Goal: Check status: Check status

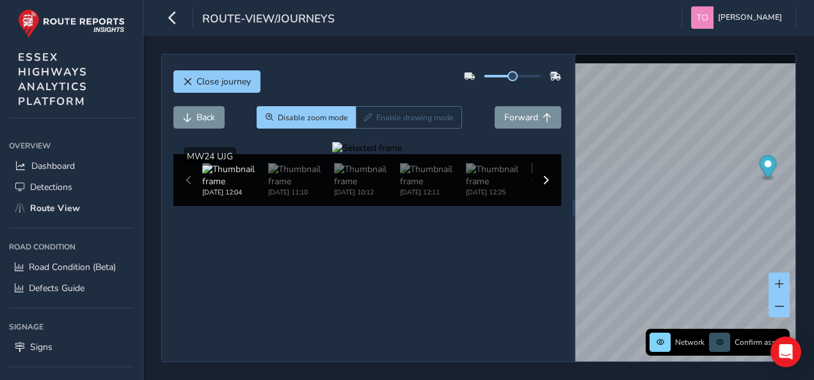
scroll to position [50, 0]
click at [552, 269] on div "Close journey Back Disable zoom mode Enable drawing mode Forward Click and Drag…" at bounding box center [478, 208] width 635 height 308
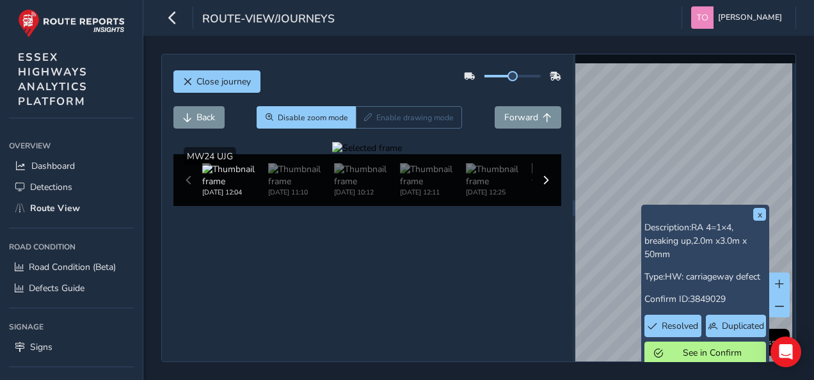
scroll to position [4, 0]
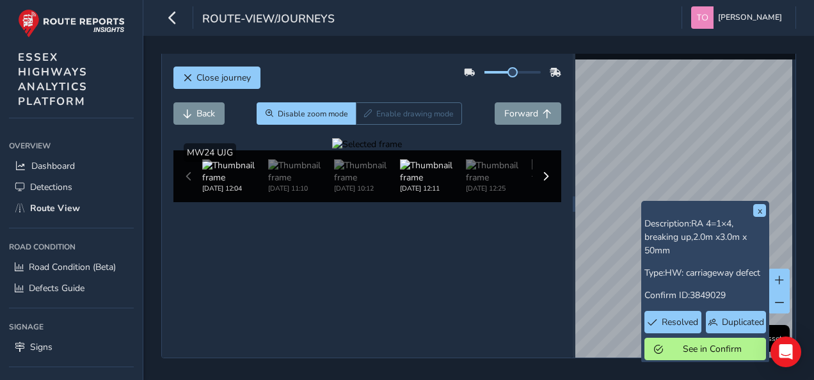
click at [435, 184] on img at bounding box center [433, 171] width 66 height 24
click at [363, 184] on img at bounding box center [367, 171] width 66 height 24
click at [504, 107] on span "Forward" at bounding box center [521, 113] width 34 height 12
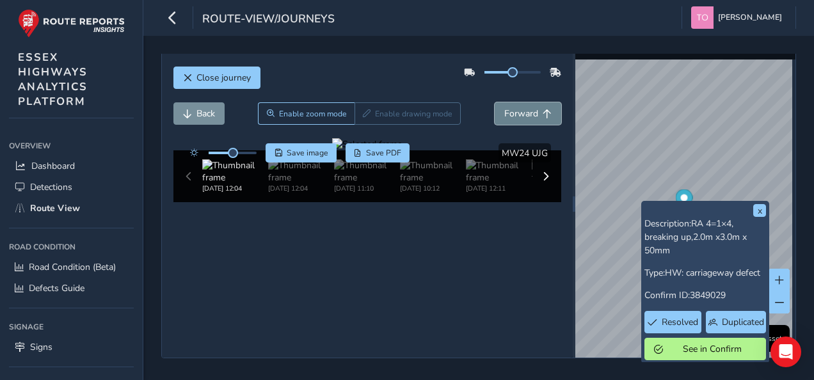
click at [504, 107] on span "Forward" at bounding box center [521, 113] width 34 height 12
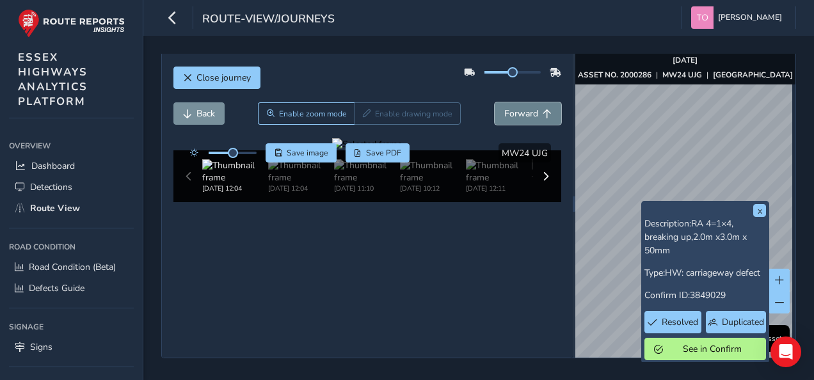
click at [504, 107] on span "Forward" at bounding box center [521, 113] width 34 height 12
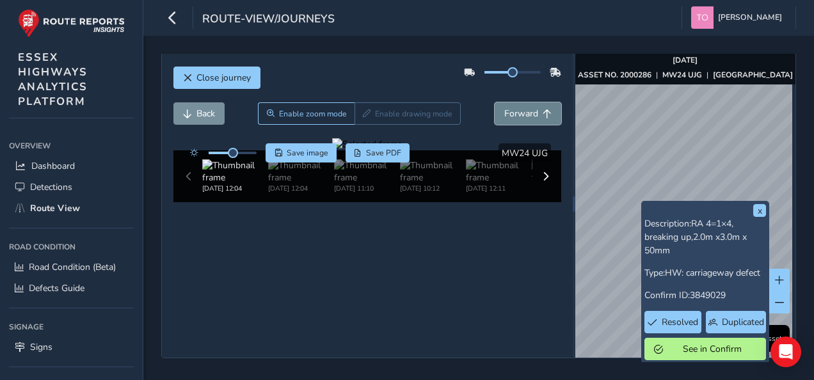
click at [504, 107] on span "Forward" at bounding box center [521, 113] width 34 height 12
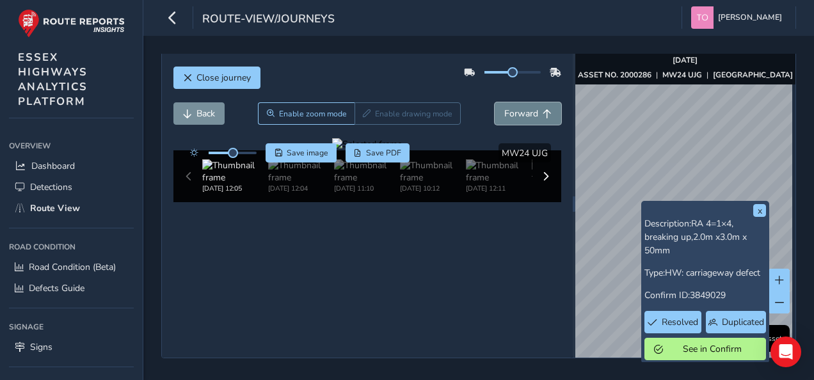
click at [504, 107] on span "Forward" at bounding box center [521, 113] width 34 height 12
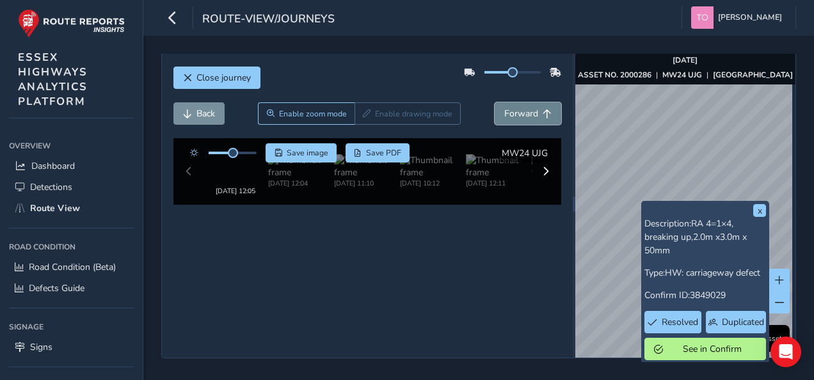
click at [504, 107] on span "Forward" at bounding box center [521, 113] width 34 height 12
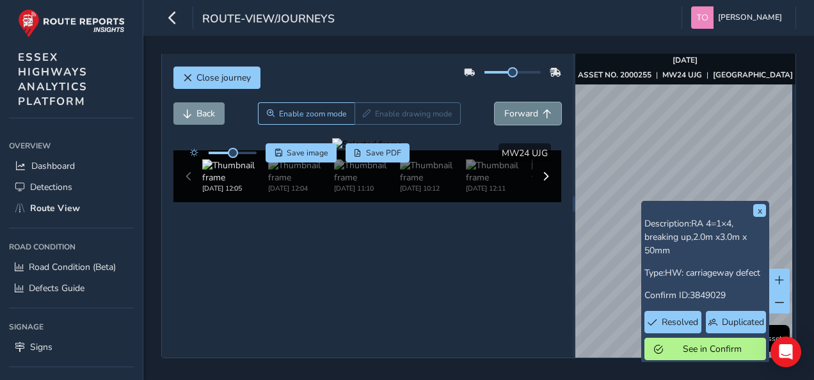
click at [504, 107] on span "Forward" at bounding box center [521, 113] width 34 height 12
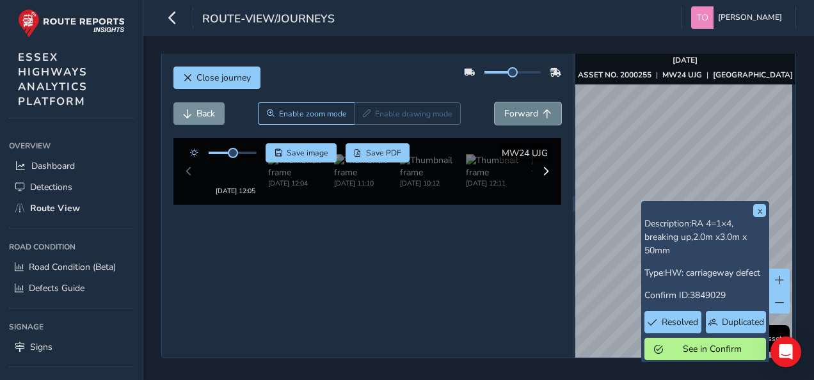
click at [504, 107] on span "Forward" at bounding box center [521, 113] width 34 height 12
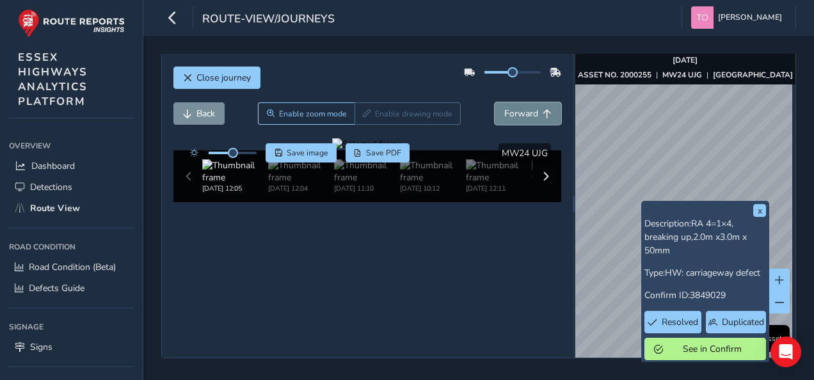
click at [504, 107] on span "Forward" at bounding box center [521, 113] width 34 height 12
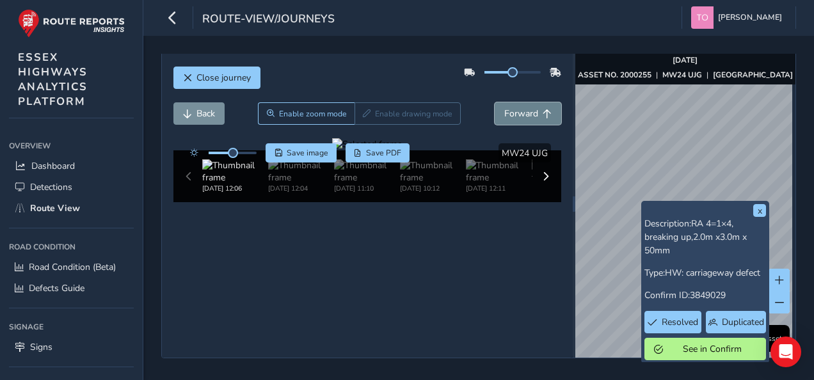
click at [504, 107] on span "Forward" at bounding box center [521, 113] width 34 height 12
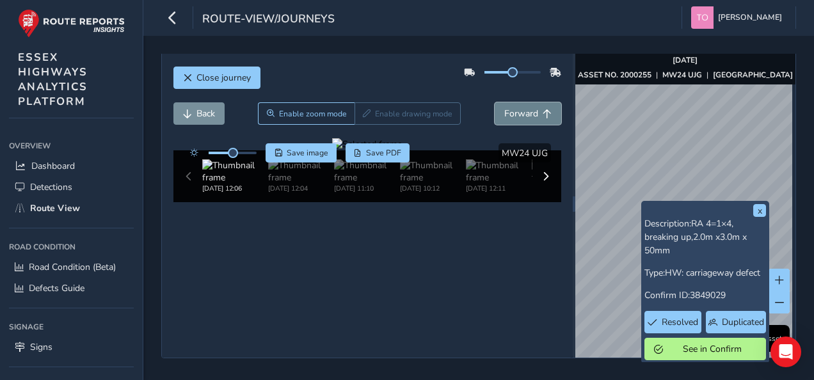
click at [504, 107] on span "Forward" at bounding box center [521, 113] width 34 height 12
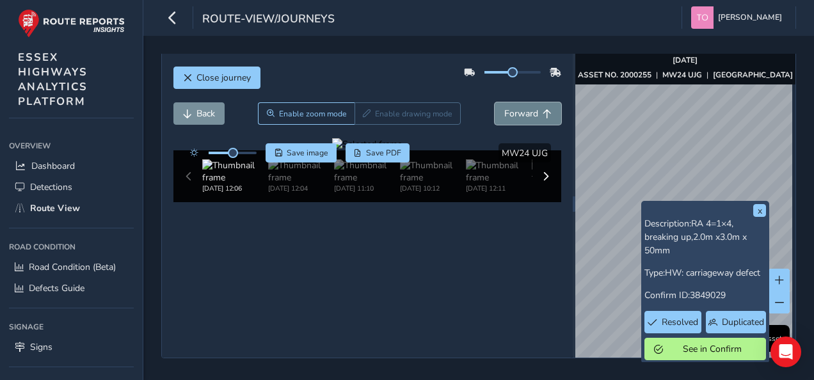
click at [504, 107] on span "Forward" at bounding box center [521, 113] width 34 height 12
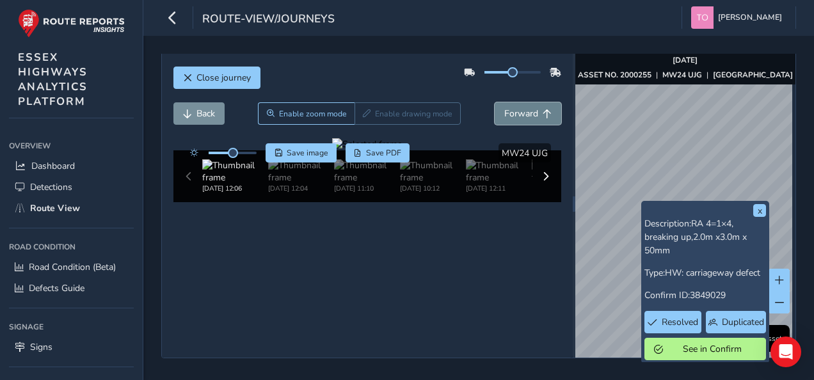
click at [504, 107] on span "Forward" at bounding box center [521, 113] width 34 height 12
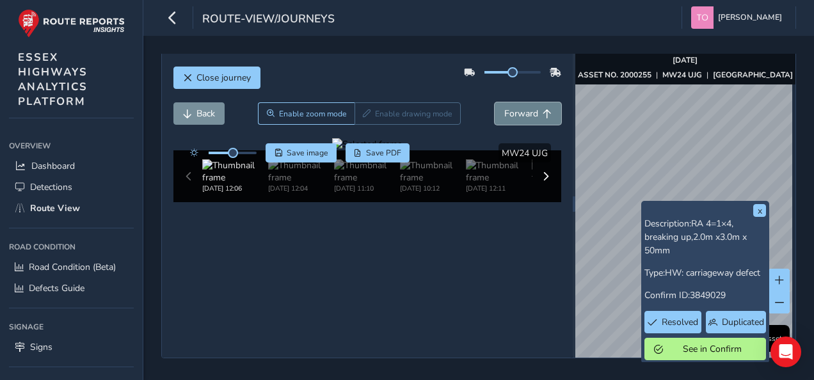
click at [504, 107] on span "Forward" at bounding box center [521, 113] width 34 height 12
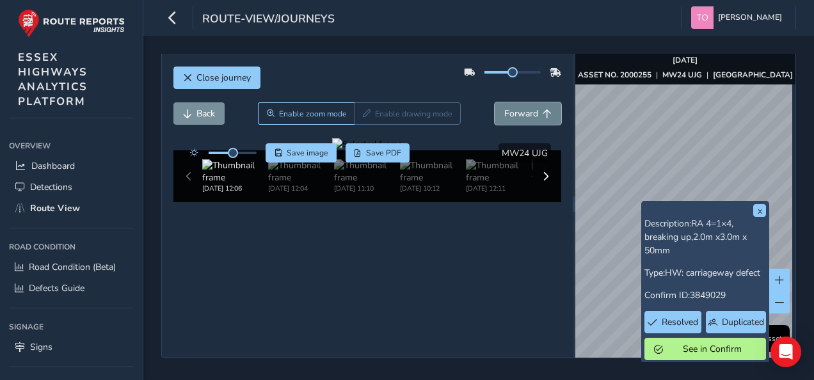
click at [504, 107] on span "Forward" at bounding box center [521, 113] width 34 height 12
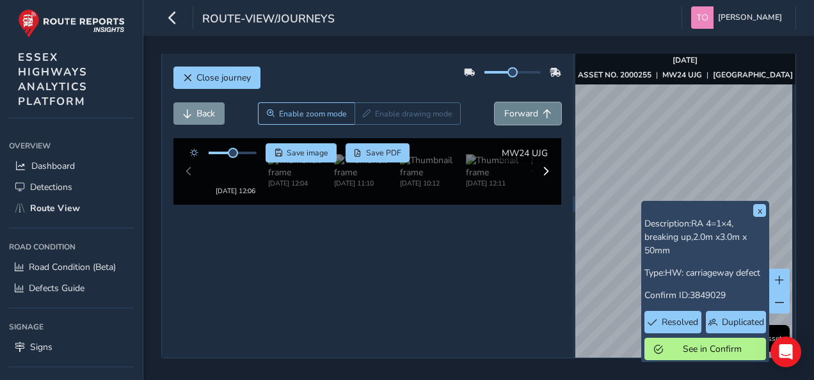
click at [504, 107] on span "Forward" at bounding box center [521, 113] width 34 height 12
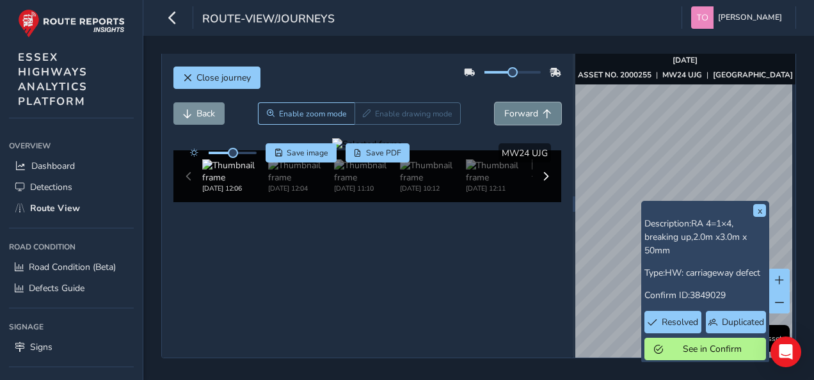
click at [504, 107] on span "Forward" at bounding box center [521, 113] width 34 height 12
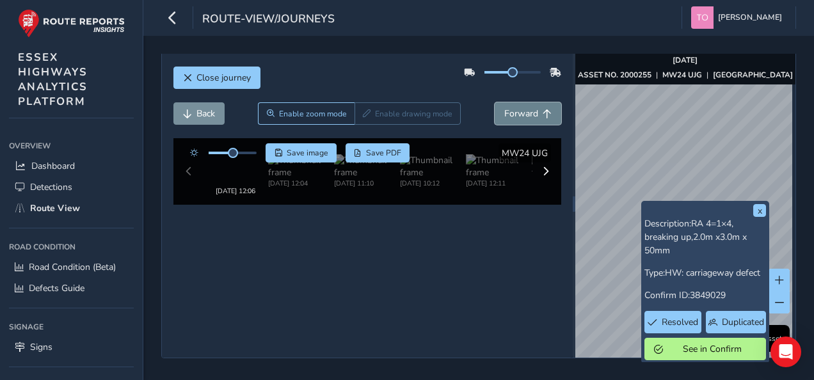
click at [504, 107] on span "Forward" at bounding box center [521, 113] width 34 height 12
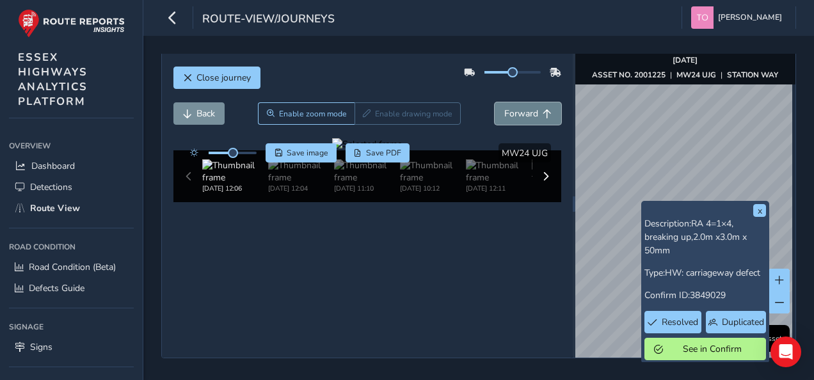
click at [504, 107] on span "Forward" at bounding box center [521, 113] width 34 height 12
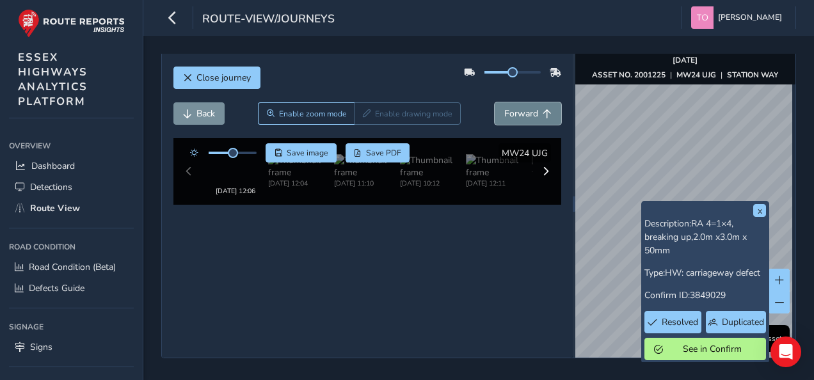
click at [504, 107] on span "Forward" at bounding box center [521, 113] width 34 height 12
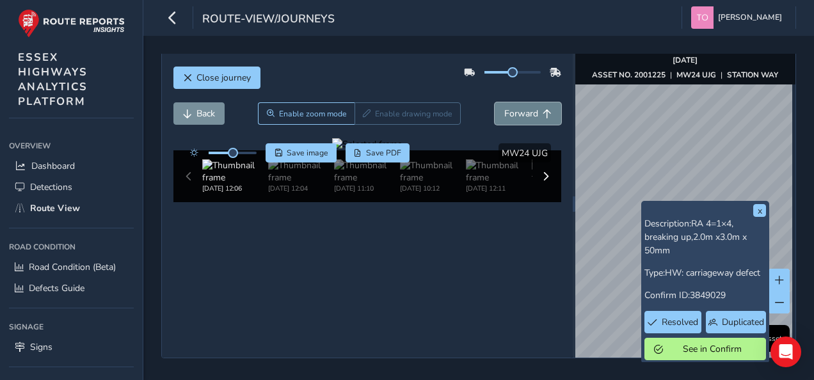
click at [504, 107] on span "Forward" at bounding box center [521, 113] width 34 height 12
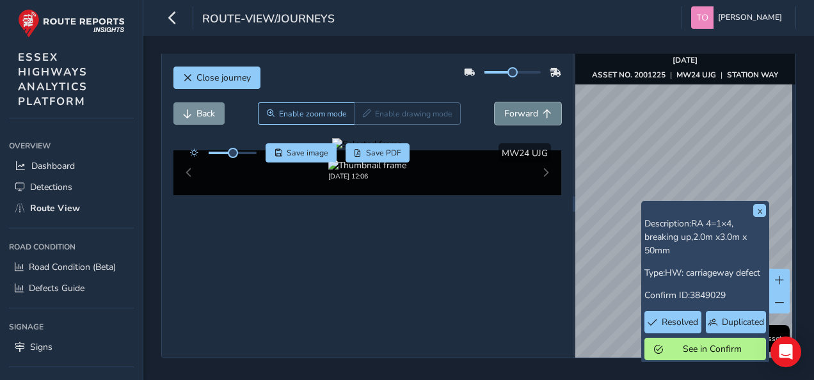
click at [504, 107] on span "Forward" at bounding box center [521, 113] width 34 height 12
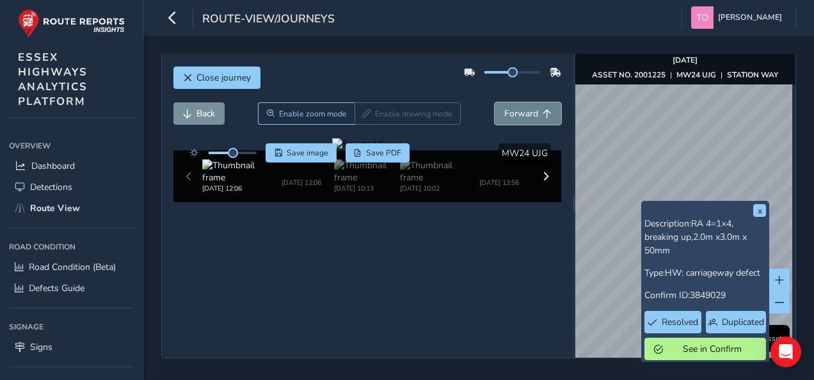
click at [504, 107] on span "Forward" at bounding box center [521, 113] width 34 height 12
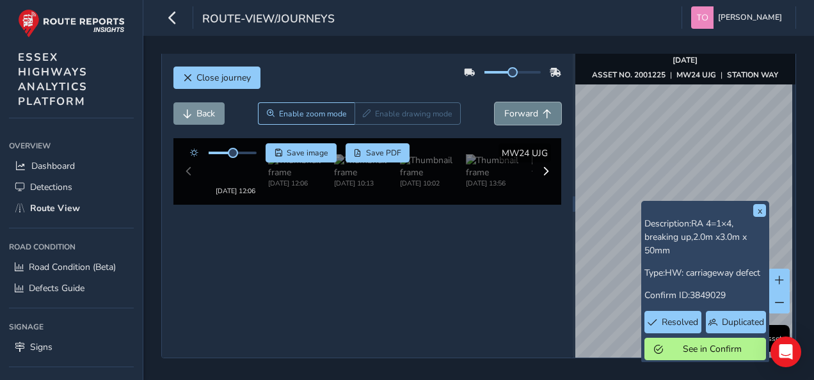
click at [504, 107] on span "Forward" at bounding box center [521, 113] width 34 height 12
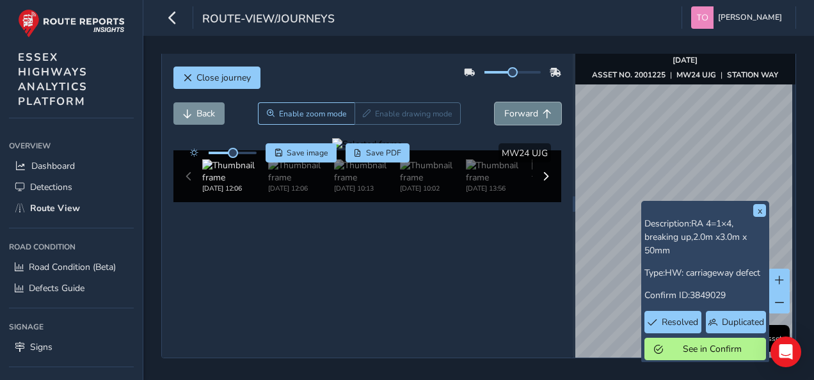
click at [504, 107] on span "Forward" at bounding box center [521, 113] width 34 height 12
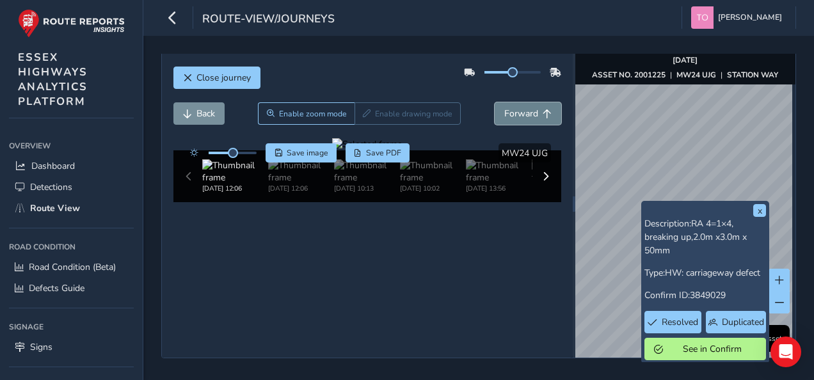
click at [504, 107] on span "Forward" at bounding box center [521, 113] width 34 height 12
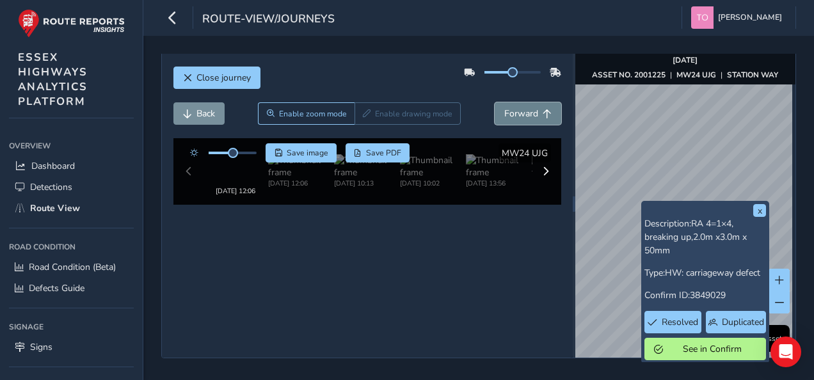
click at [504, 107] on span "Forward" at bounding box center [521, 113] width 34 height 12
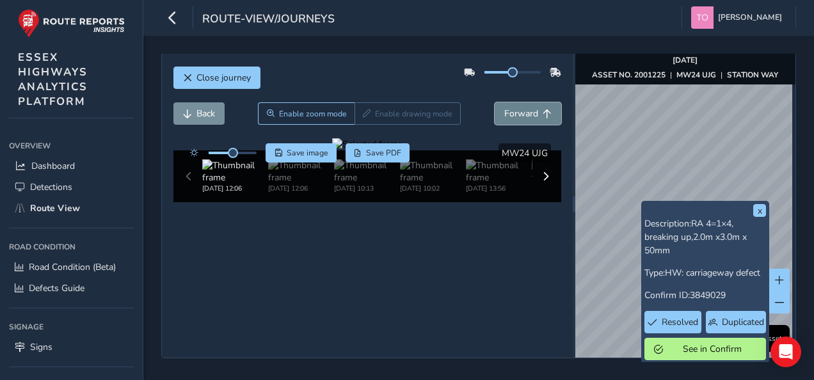
click at [504, 107] on span "Forward" at bounding box center [521, 113] width 34 height 12
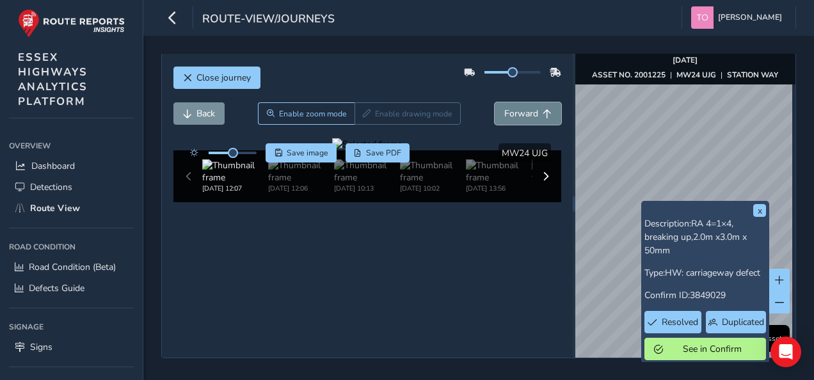
click at [504, 107] on span "Forward" at bounding box center [521, 113] width 34 height 12
click at [505, 107] on span "Forward" at bounding box center [521, 113] width 34 height 12
click at [501, 102] on button "Forward" at bounding box center [528, 113] width 67 height 22
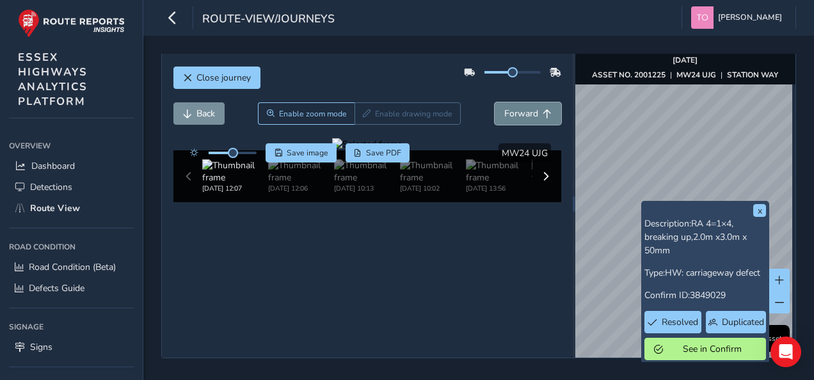
click at [501, 102] on button "Forward" at bounding box center [528, 113] width 67 height 22
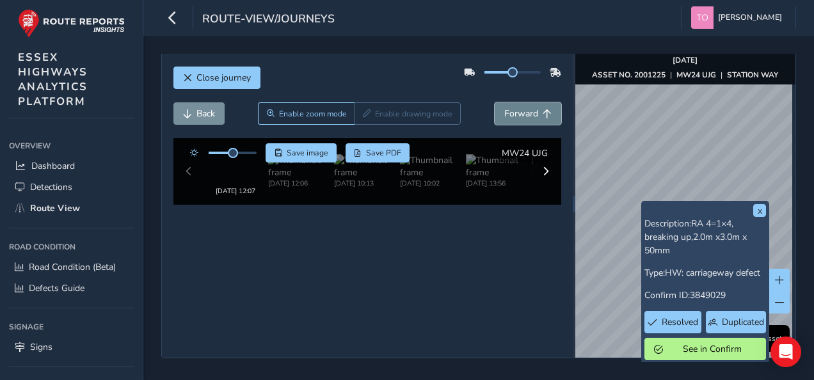
click at [501, 102] on button "Forward" at bounding box center [528, 113] width 67 height 22
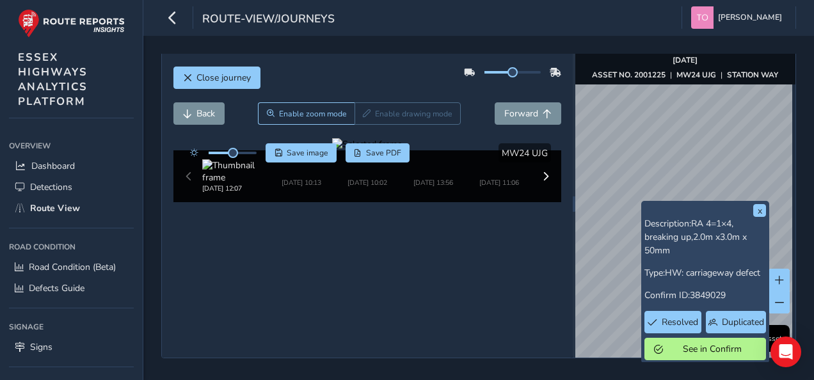
drag, startPoint x: 298, startPoint y: 146, endPoint x: 388, endPoint y: 198, distance: 103.8
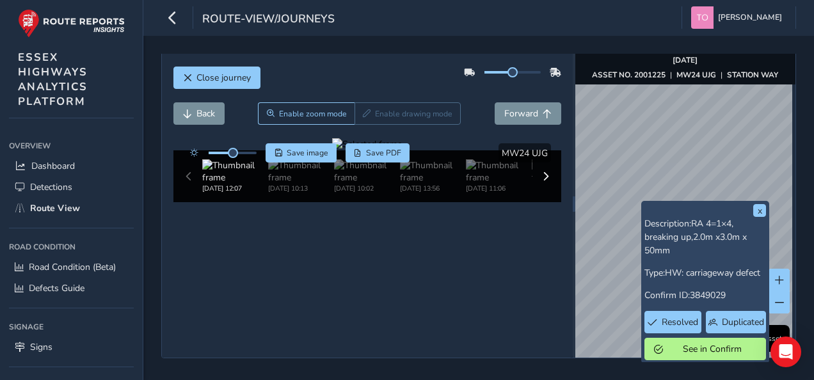
click at [388, 150] on div at bounding box center [367, 144] width 70 height 12
click at [219, 102] on button "Back" at bounding box center [198, 113] width 51 height 22
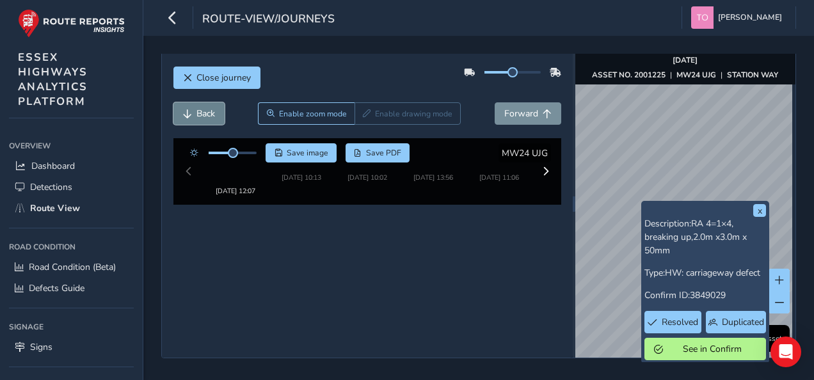
click at [216, 102] on button "Back" at bounding box center [198, 113] width 51 height 22
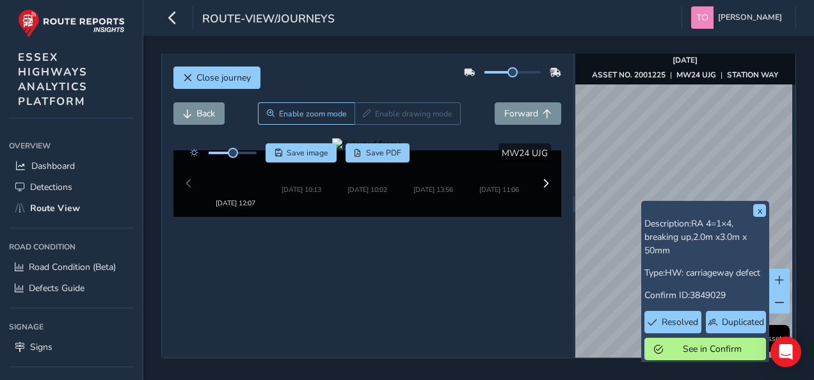
click at [441, 33] on div "route-view/journeys [PERSON_NAME] Colour Scheme: Dark Dim Light Logout" at bounding box center [478, 18] width 671 height 36
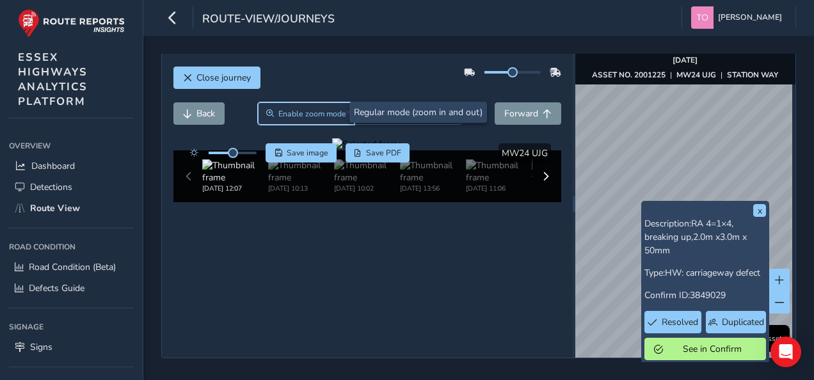
click at [322, 111] on span "Enable zoom mode" at bounding box center [312, 114] width 68 height 10
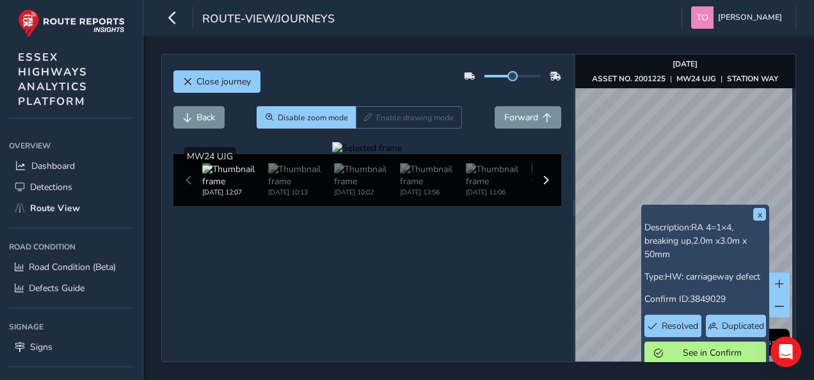
click at [332, 154] on div at bounding box center [367, 148] width 70 height 12
